Goal: Contribute content: Add original content to the website for others to see

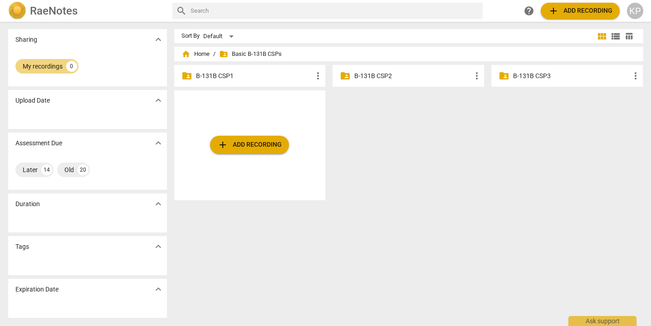
click at [416, 79] on p "B-131B CSP2" at bounding box center [412, 76] width 117 height 10
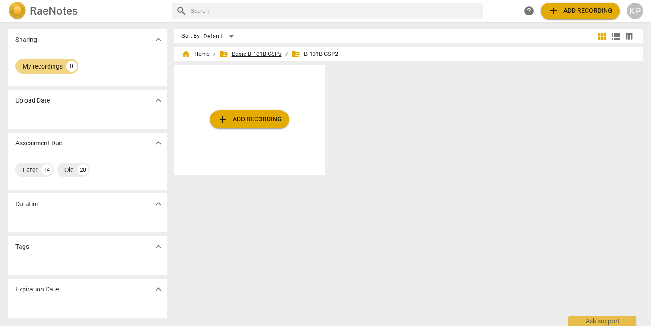
click at [253, 53] on span "folder_shared Basic B-131B CSPs" at bounding box center [250, 53] width 63 height 9
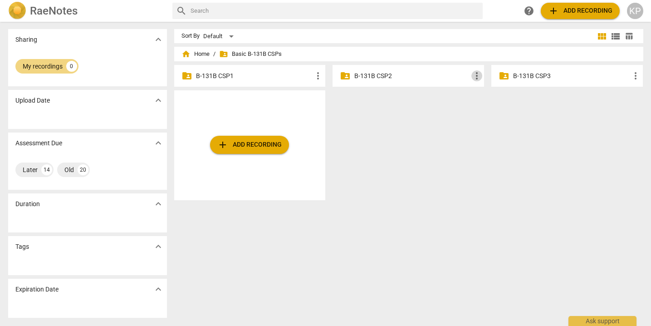
click at [474, 78] on span "more_vert" at bounding box center [476, 75] width 11 height 11
click at [56, 147] on div at bounding box center [325, 163] width 651 height 326
click at [33, 172] on div "Later" at bounding box center [30, 169] width 15 height 9
click at [33, 171] on div "Later" at bounding box center [30, 169] width 15 height 9
click at [20, 10] on img at bounding box center [17, 11] width 18 height 18
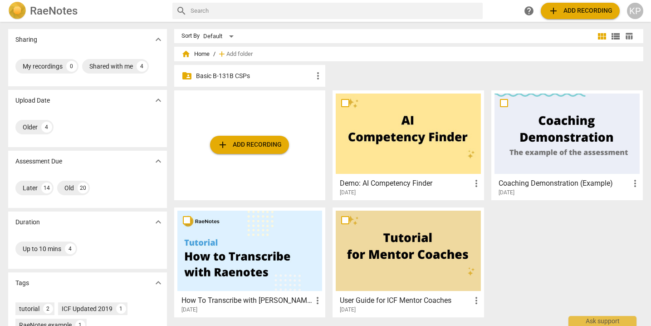
click at [275, 75] on p "Basic B-131B CSPs" at bounding box center [254, 76] width 117 height 10
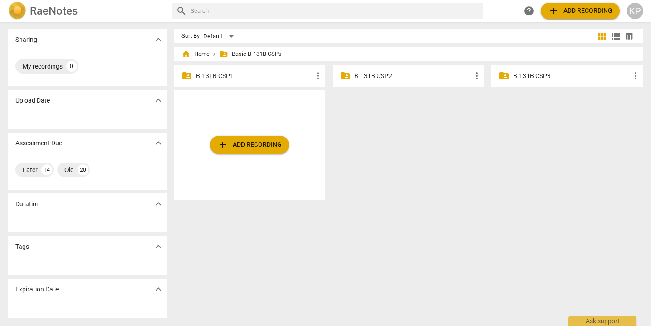
click at [381, 77] on p "B-131B CSP2" at bounding box center [412, 76] width 117 height 10
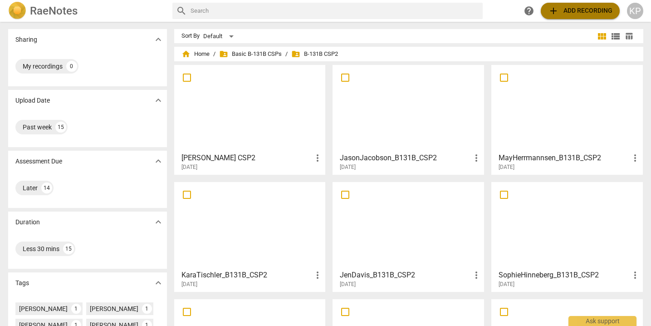
click at [583, 15] on span "add Add recording" at bounding box center [580, 10] width 64 height 11
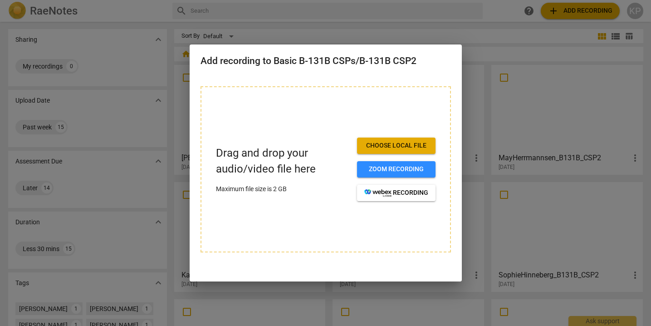
click at [393, 147] on span "Choose local file" at bounding box center [396, 145] width 64 height 9
click at [392, 142] on span "Choose local file" at bounding box center [396, 145] width 64 height 9
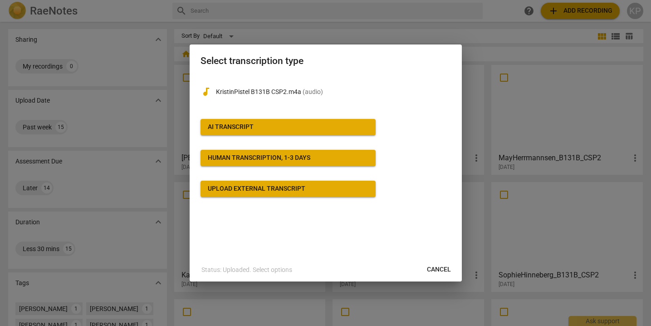
click at [301, 129] on span "AI Transcript" at bounding box center [288, 126] width 161 height 9
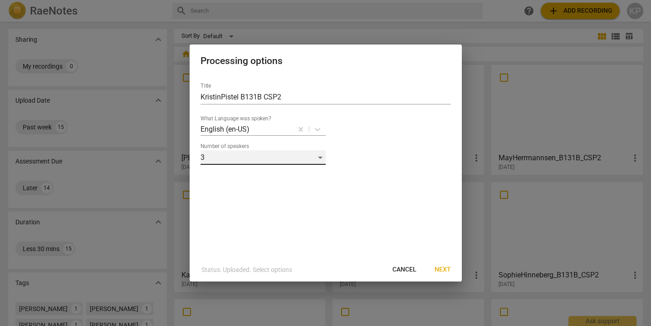
click at [320, 156] on div "3" at bounding box center [262, 157] width 125 height 15
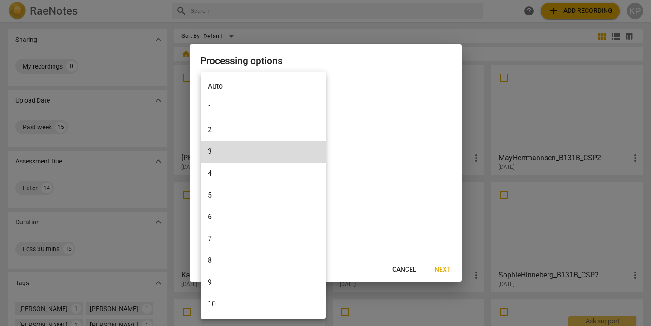
click at [290, 137] on li "2" at bounding box center [262, 130] width 125 height 22
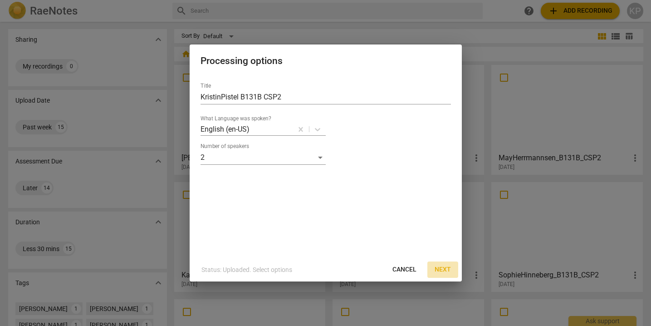
click at [446, 268] on span "Next" at bounding box center [443, 269] width 16 height 9
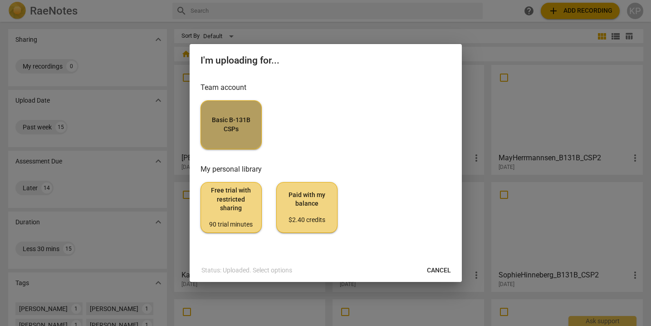
click at [252, 124] on span "Basic B-131B CSPs" at bounding box center [231, 125] width 46 height 18
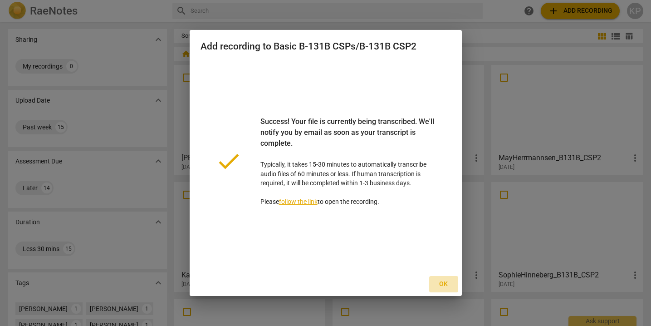
click at [446, 283] on span "Ok" at bounding box center [443, 283] width 15 height 9
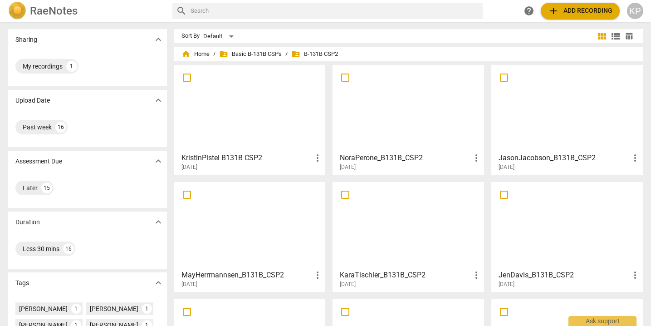
click at [315, 158] on span "more_vert" at bounding box center [317, 157] width 11 height 11
click at [237, 177] on div at bounding box center [325, 163] width 651 height 326
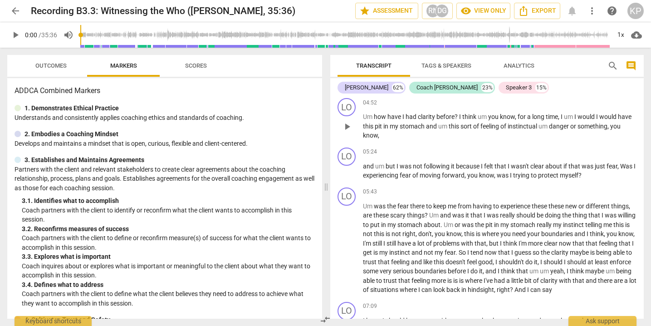
scroll to position [657, 0]
